Goal: Information Seeking & Learning: Check status

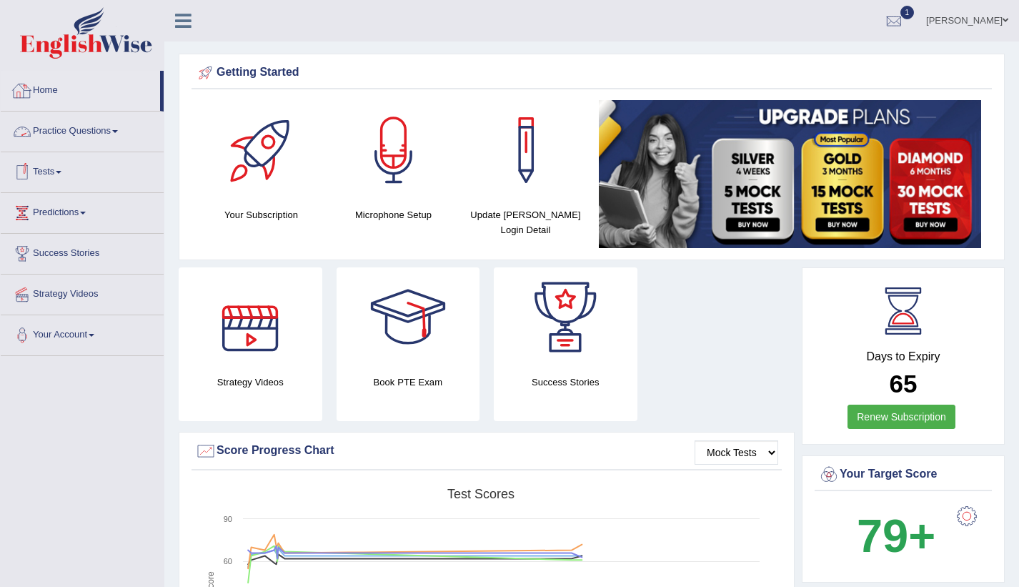
click at [46, 94] on link "Home" at bounding box center [80, 89] width 159 height 36
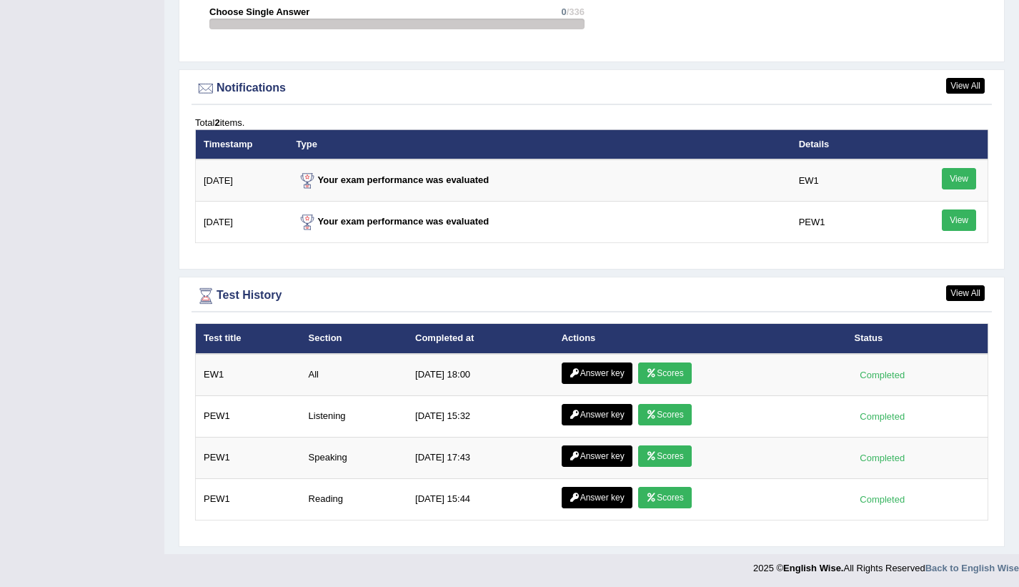
scroll to position [1678, 0]
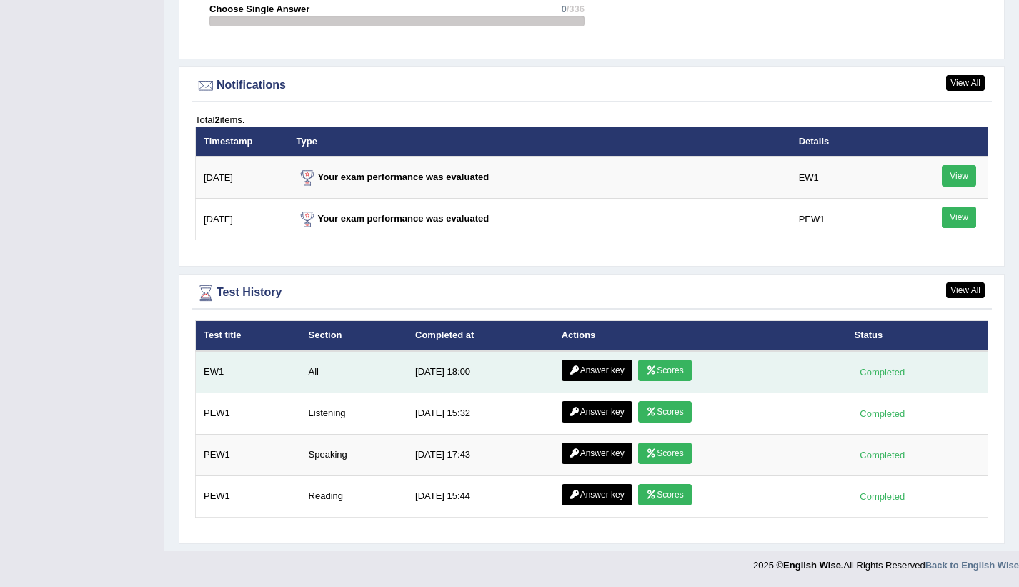
click at [667, 373] on link "Scores" at bounding box center [664, 370] width 53 height 21
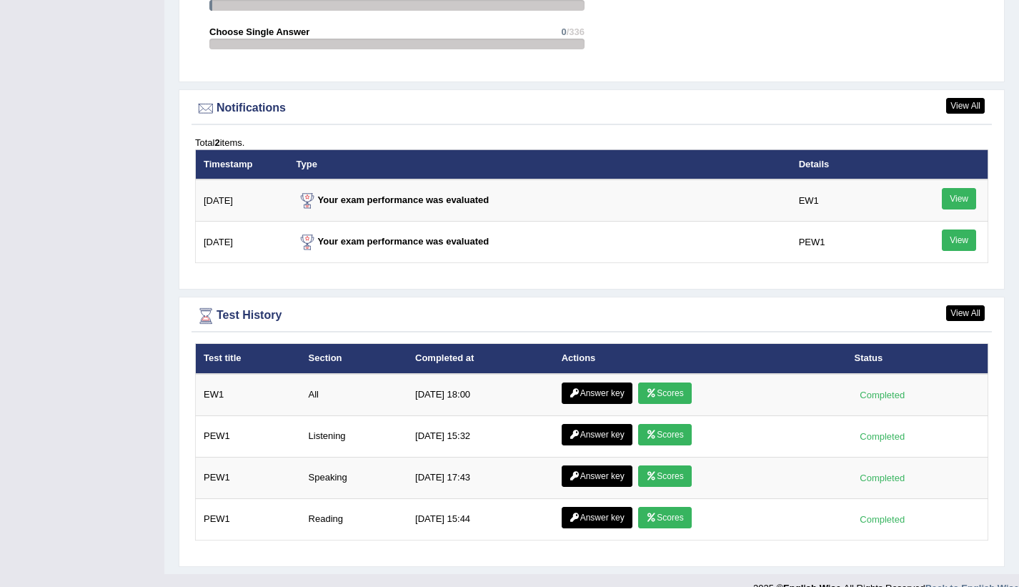
scroll to position [1678, 0]
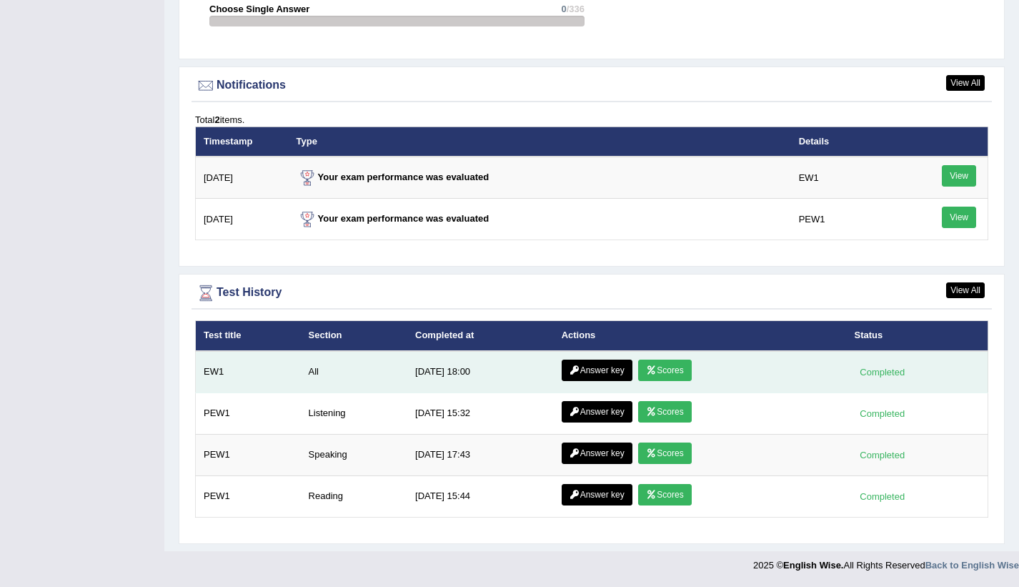
click at [664, 367] on link "Scores" at bounding box center [664, 370] width 53 height 21
click at [611, 366] on link "Answer key" at bounding box center [597, 370] width 71 height 21
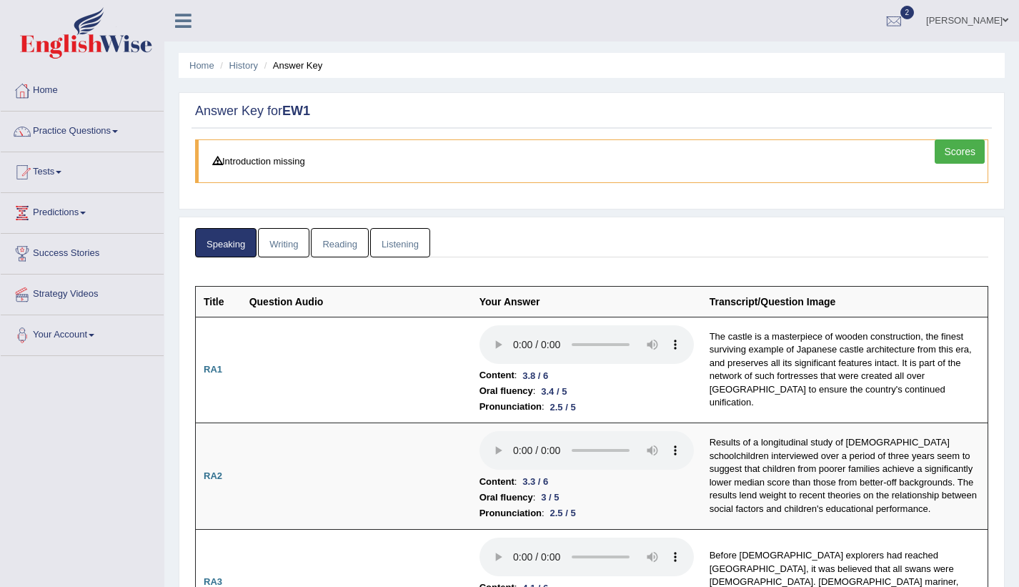
click at [976, 149] on link "Scores" at bounding box center [960, 151] width 50 height 24
click at [284, 244] on link "Writing" at bounding box center [283, 242] width 51 height 29
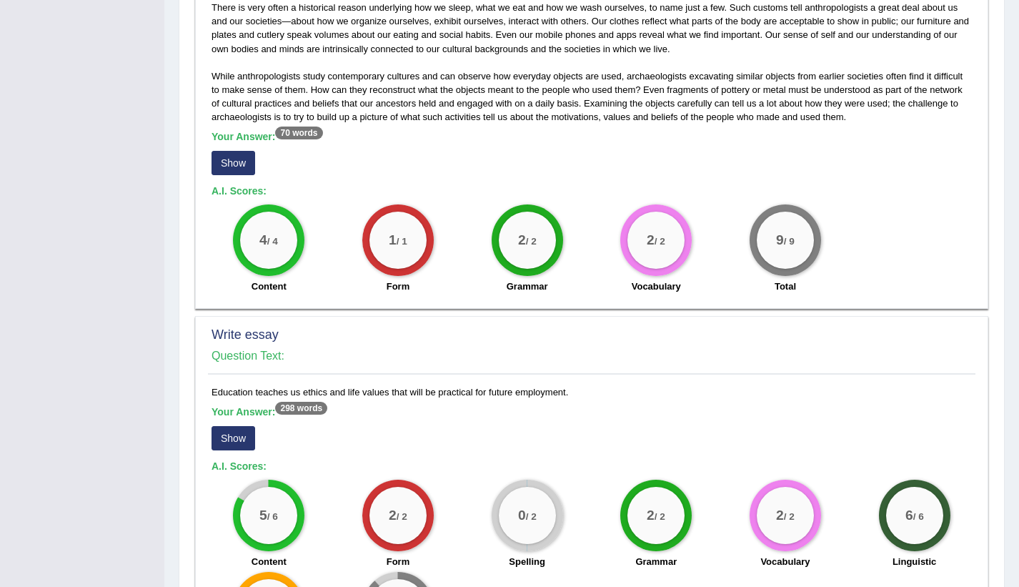
scroll to position [908, 0]
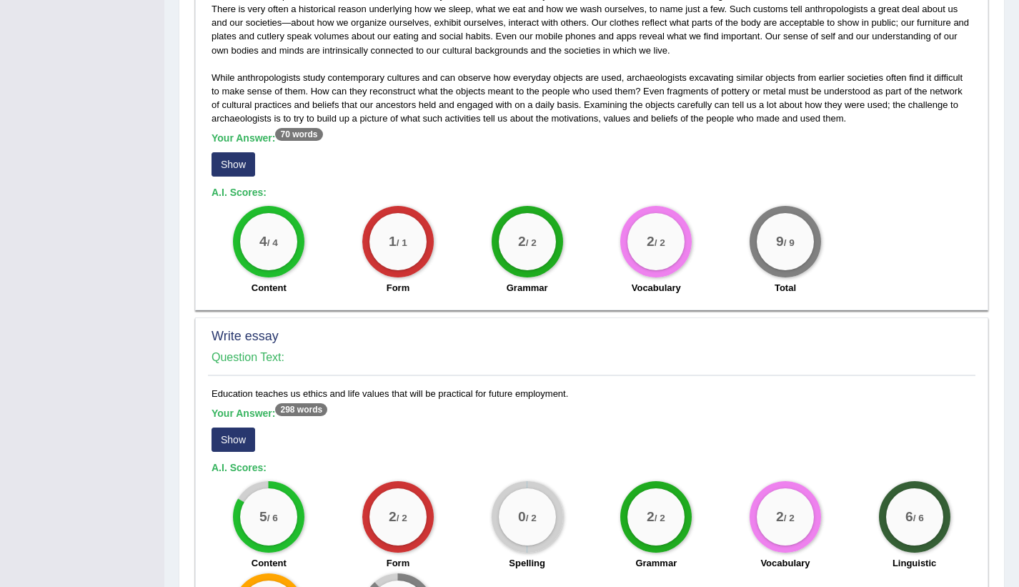
click at [232, 152] on button "Show" at bounding box center [234, 164] width 44 height 24
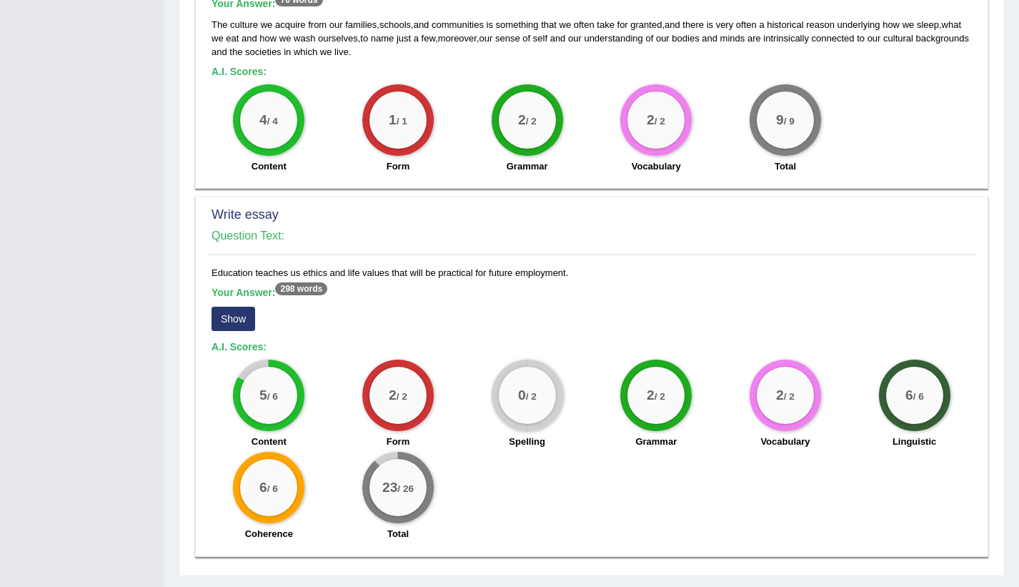
scroll to position [1065, 0]
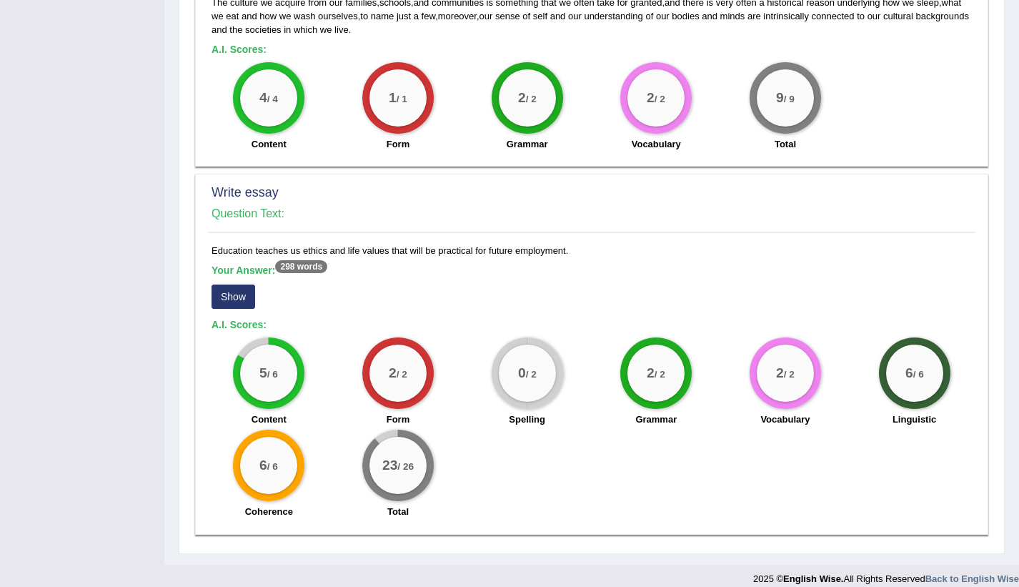
click at [227, 284] on button "Show" at bounding box center [234, 296] width 44 height 24
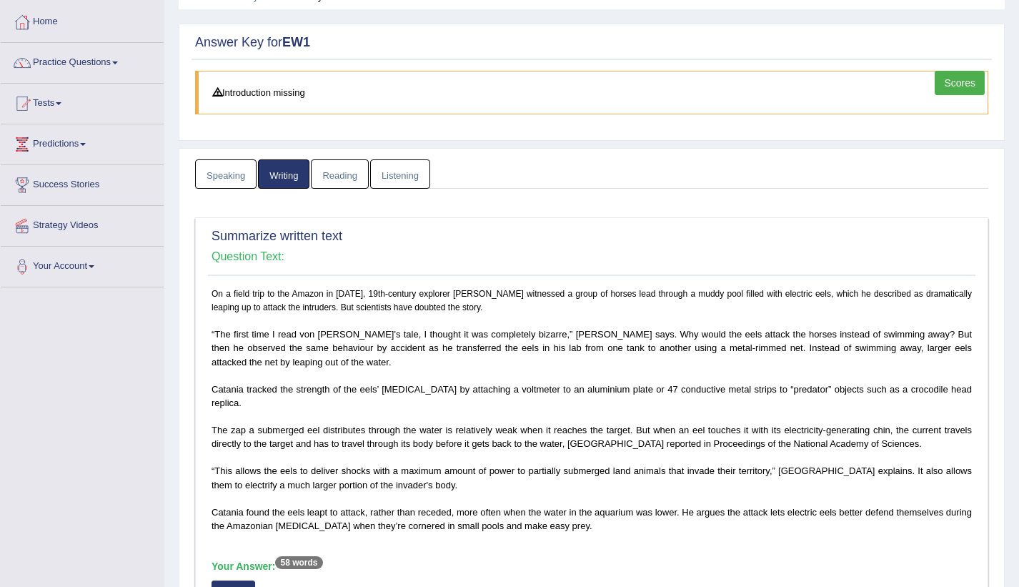
scroll to position [57, 0]
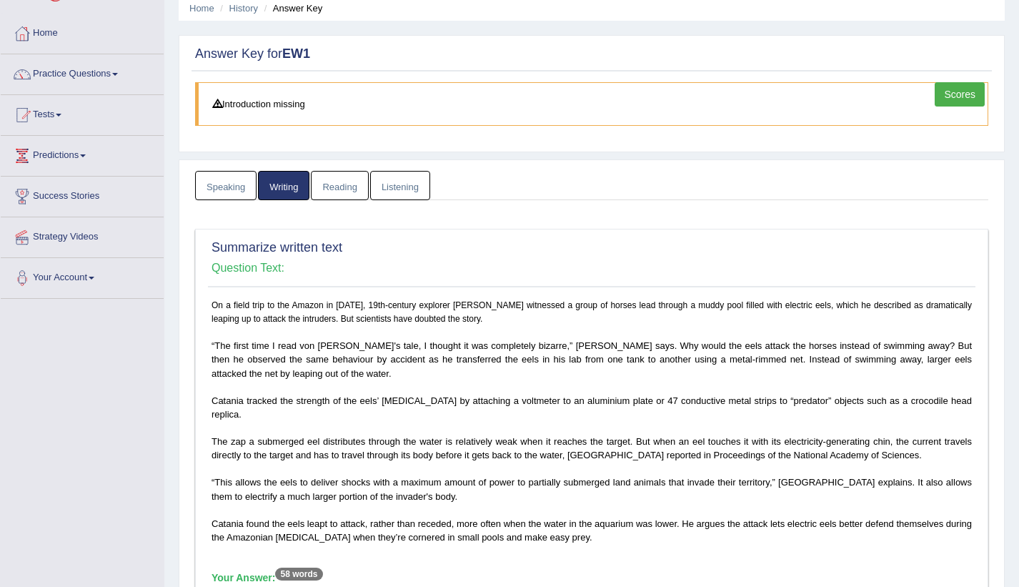
click at [357, 187] on link "Reading" at bounding box center [339, 185] width 57 height 29
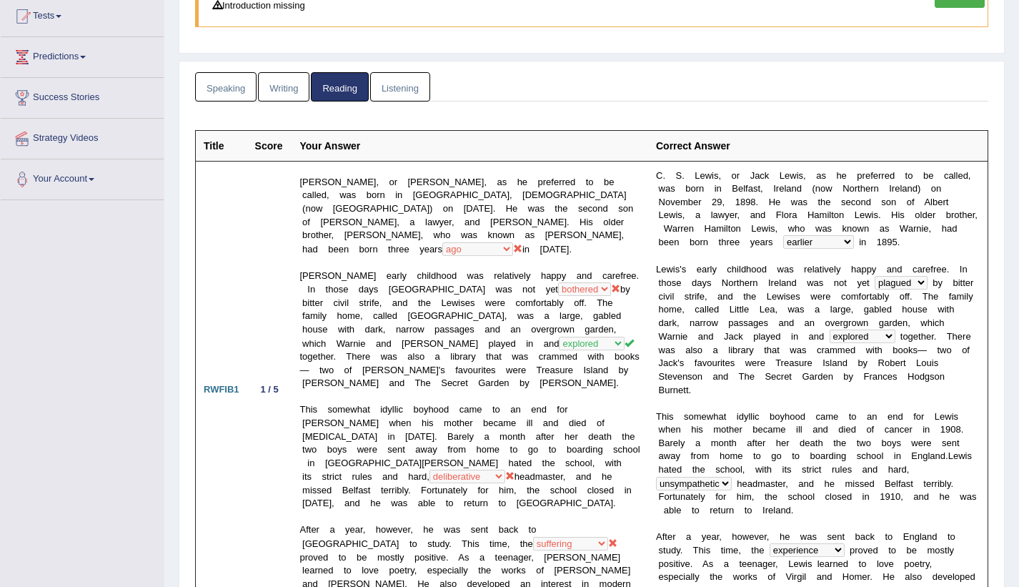
scroll to position [0, 0]
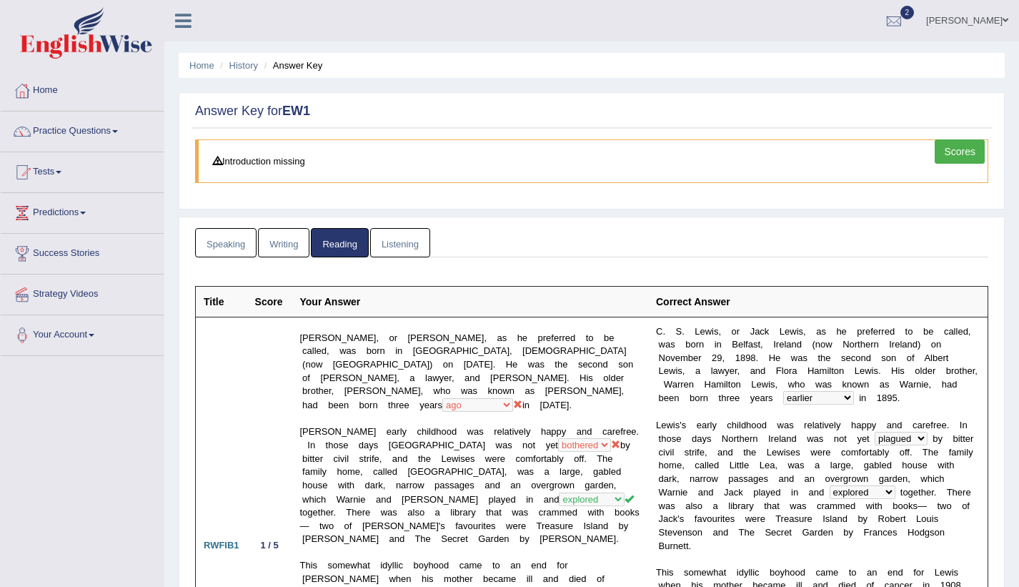
click at [392, 244] on link "Listening" at bounding box center [400, 242] width 60 height 29
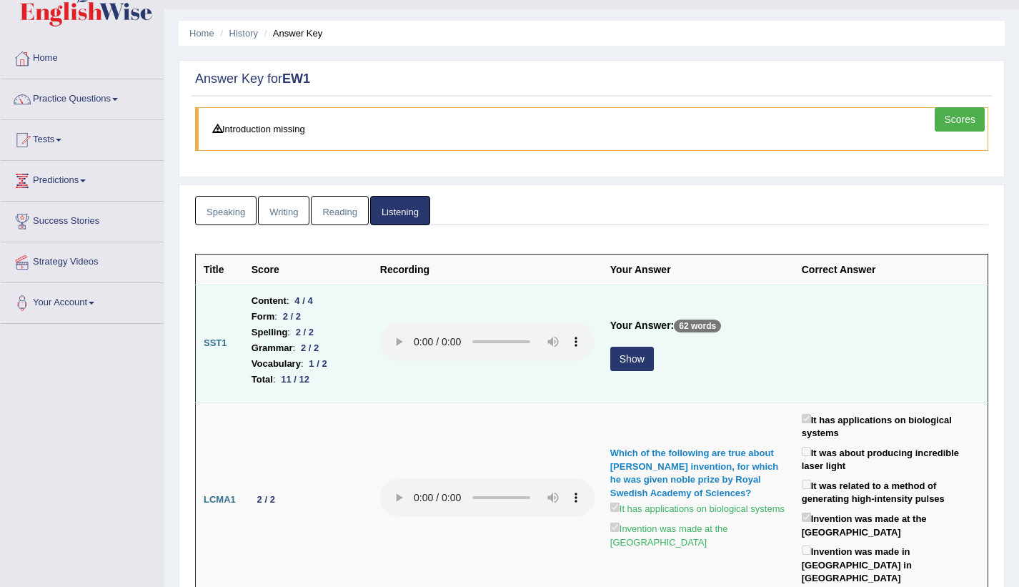
scroll to position [71, 0]
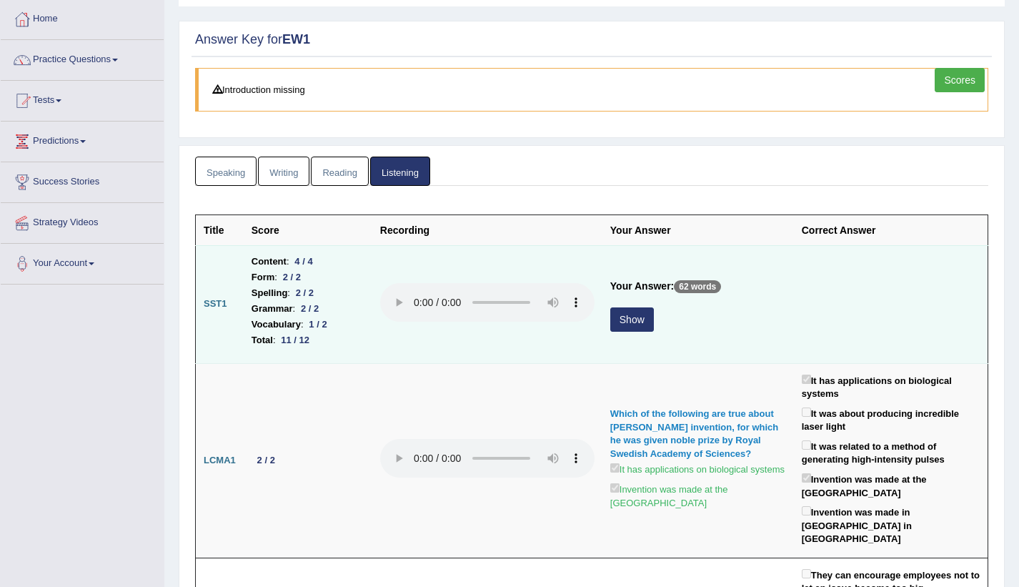
click at [637, 319] on button "Show" at bounding box center [632, 319] width 44 height 24
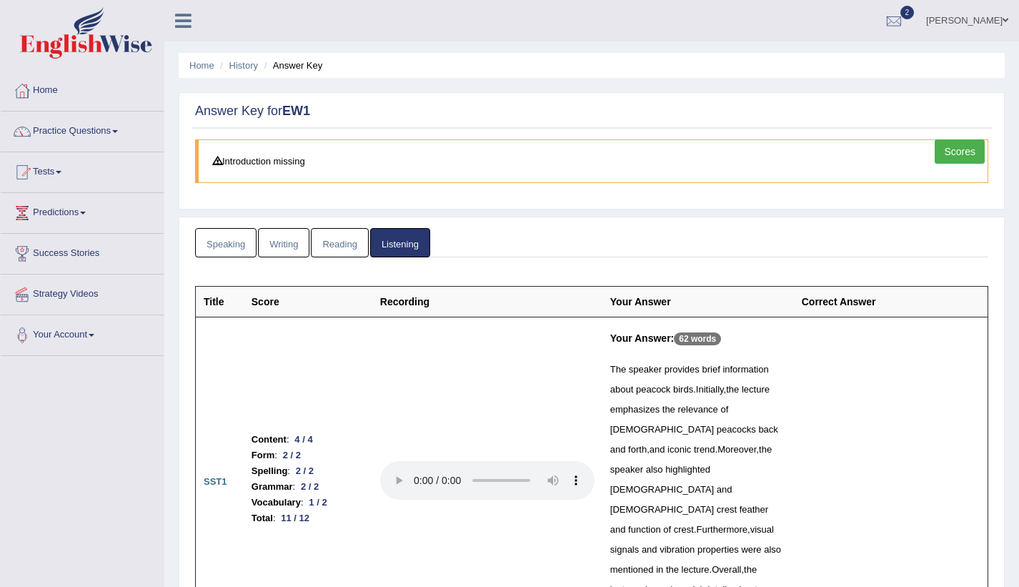
scroll to position [0, 0]
click at [954, 152] on link "Scores" at bounding box center [960, 151] width 50 height 24
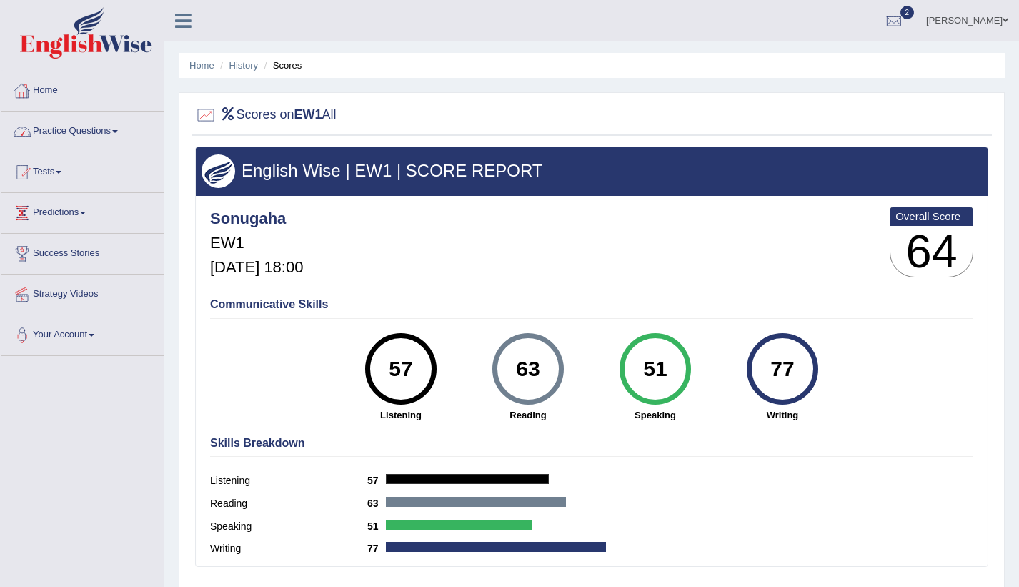
click at [46, 85] on link "Home" at bounding box center [82, 89] width 163 height 36
